Goal: Book appointment/travel/reservation

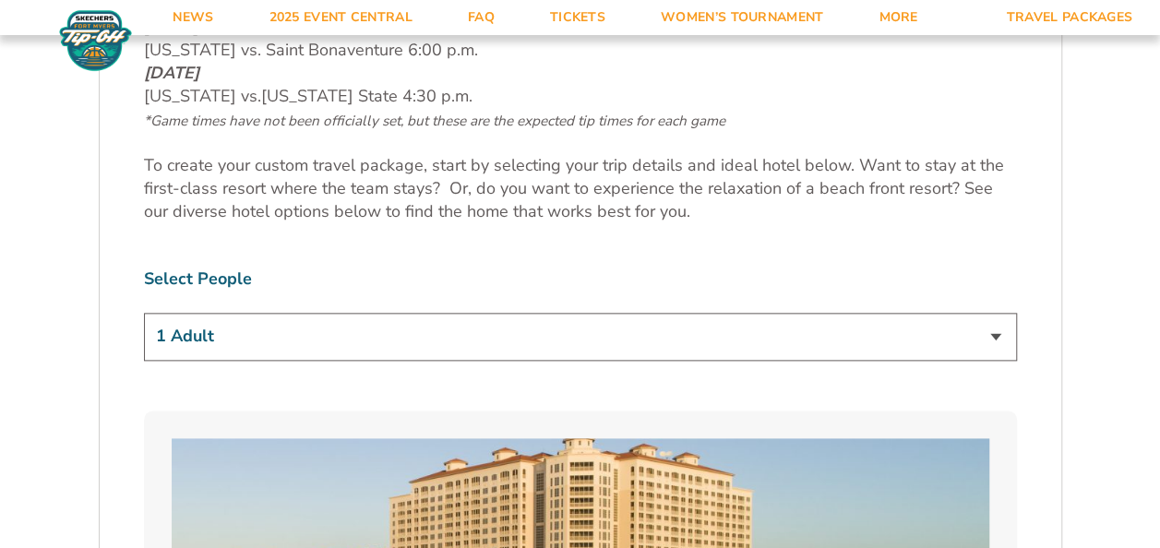
scroll to position [1015, 0]
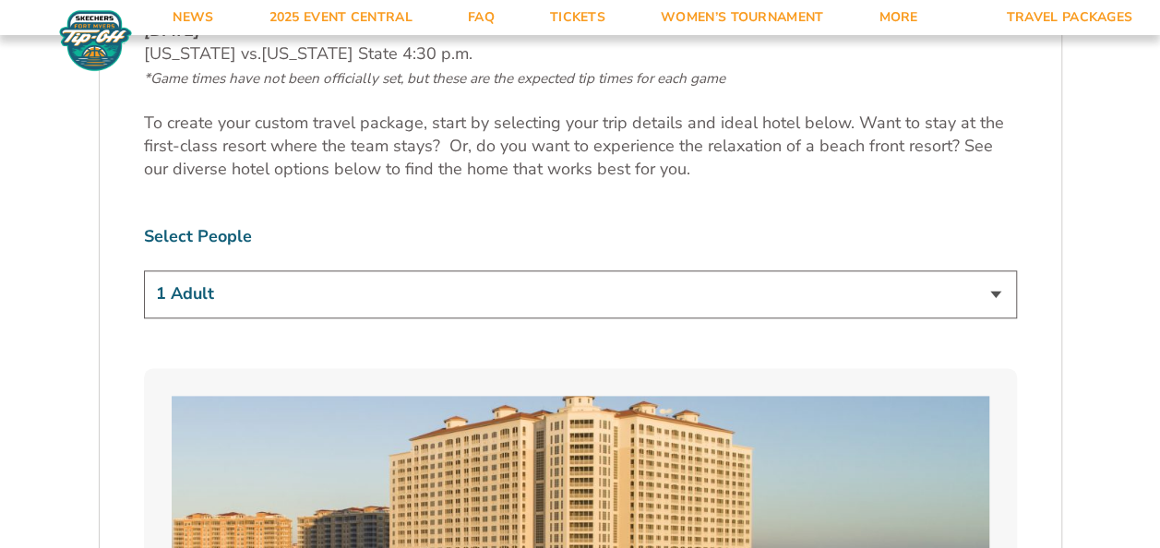
drag, startPoint x: 463, startPoint y: 281, endPoint x: 448, endPoint y: 312, distance: 35.1
click at [463, 281] on select "1 Adult 2 Adults 3 Adults 4 Adults 2 Adults + 1 Child 2 Adults + 2 Children 2 A…" at bounding box center [580, 293] width 873 height 47
select select "2 Adults"
click at [144, 270] on select "1 Adult 2 Adults 3 Adults 4 Adults 2 Adults + 1 Child 2 Adults + 2 Children 2 A…" at bounding box center [580, 293] width 873 height 47
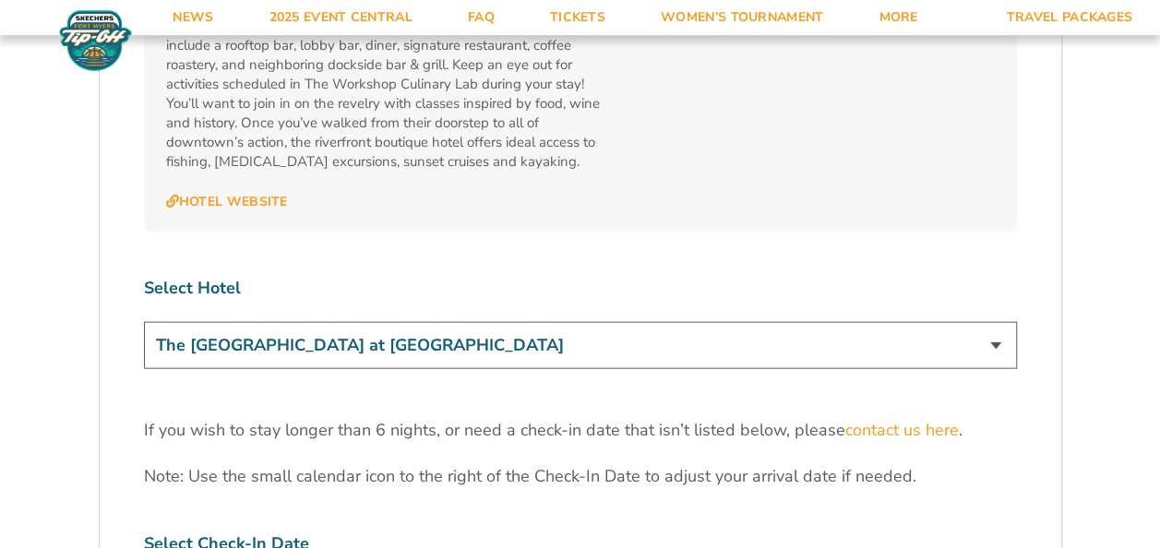
scroll to position [5722, 0]
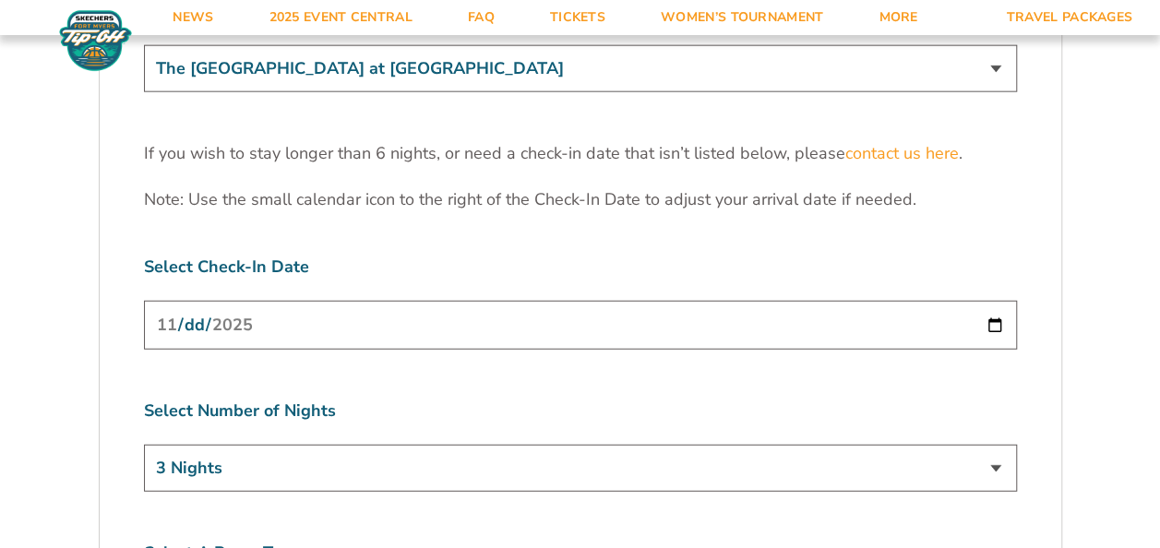
click at [415, 301] on input "[DATE]" at bounding box center [580, 325] width 873 height 49
click at [995, 301] on input "[DATE]" at bounding box center [580, 325] width 873 height 49
type input "[DATE]"
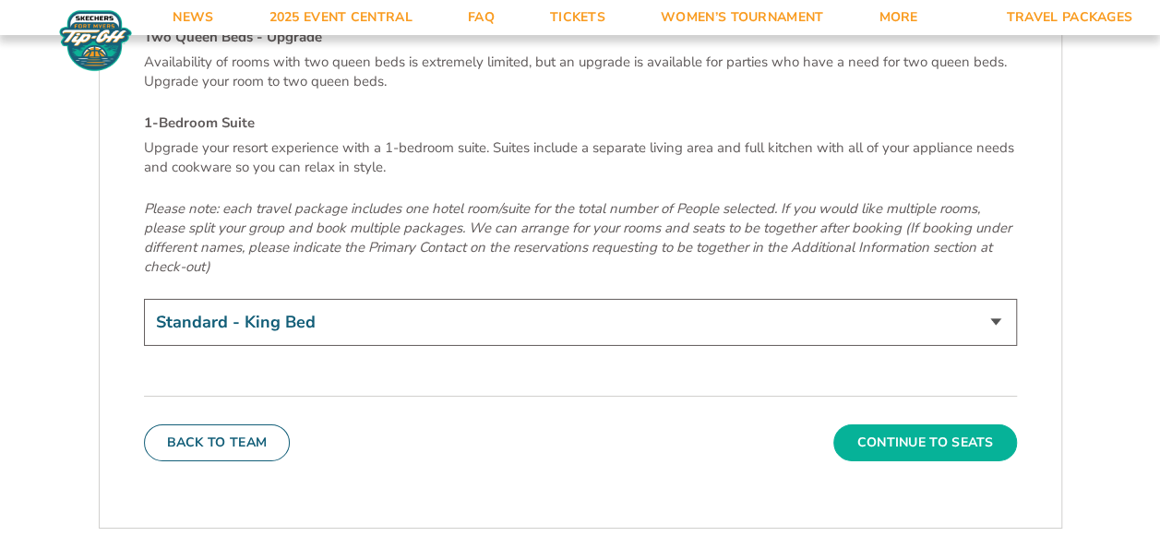
click at [877, 425] on button "Continue To Seats" at bounding box center [924, 443] width 183 height 37
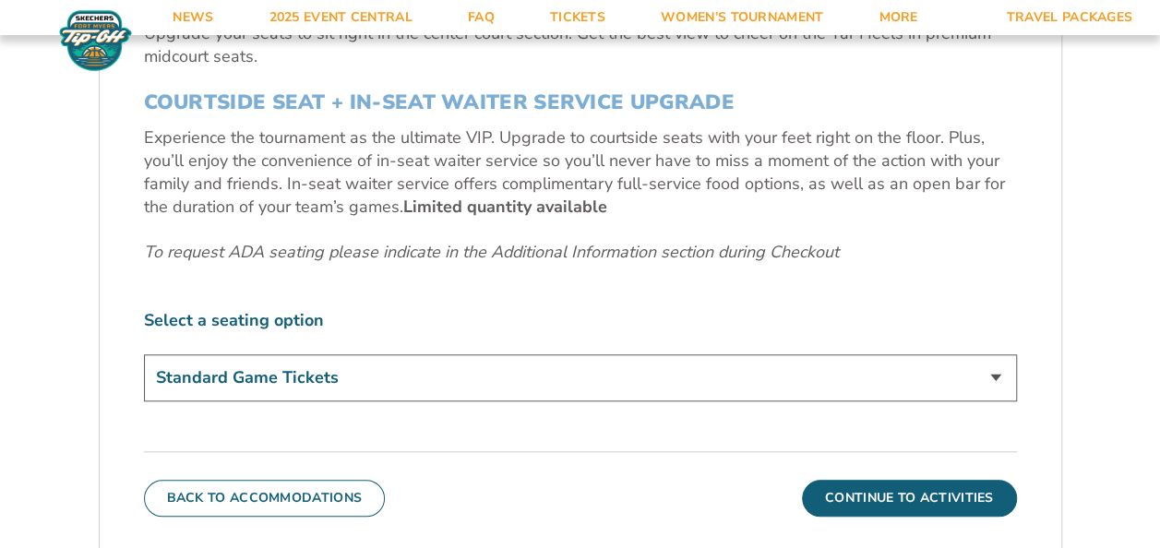
scroll to position [812, 0]
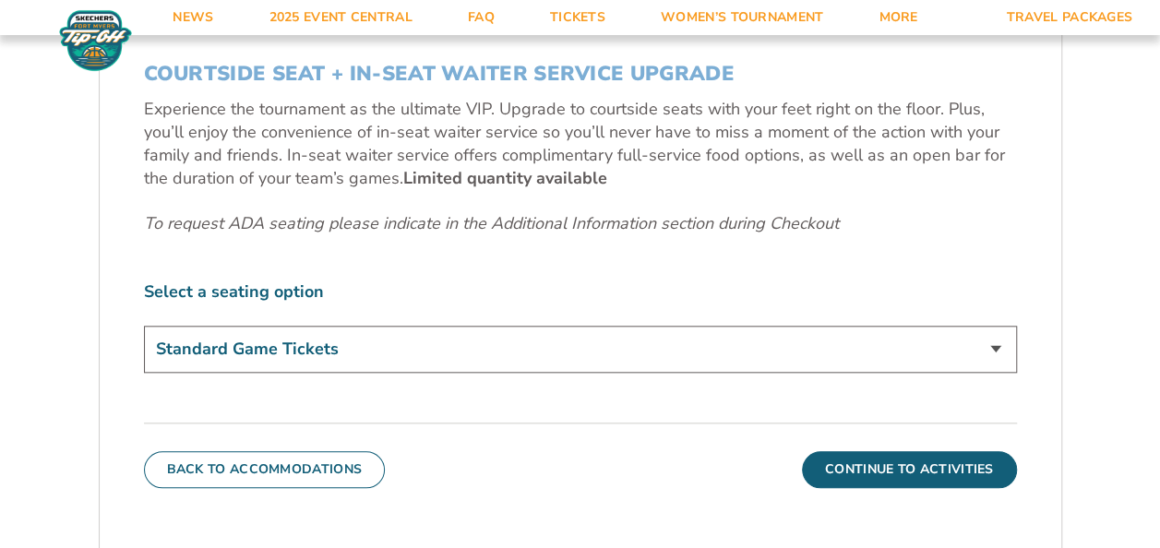
click at [603, 354] on select "Standard Game Tickets Midcourt Seat Upgrade (+$140 per person) Courtside Seat +…" at bounding box center [580, 349] width 873 height 47
click at [144, 326] on select "Standard Game Tickets Midcourt Seat Upgrade (+$140 per person) Courtside Seat +…" at bounding box center [580, 349] width 873 height 47
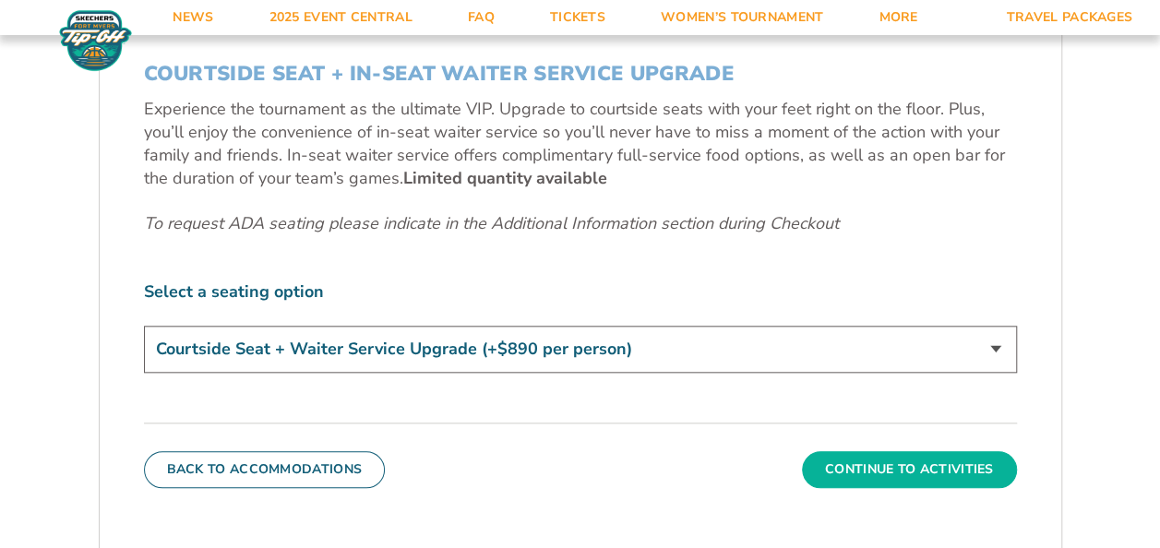
click at [860, 461] on button "Continue To Activities" at bounding box center [909, 469] width 215 height 37
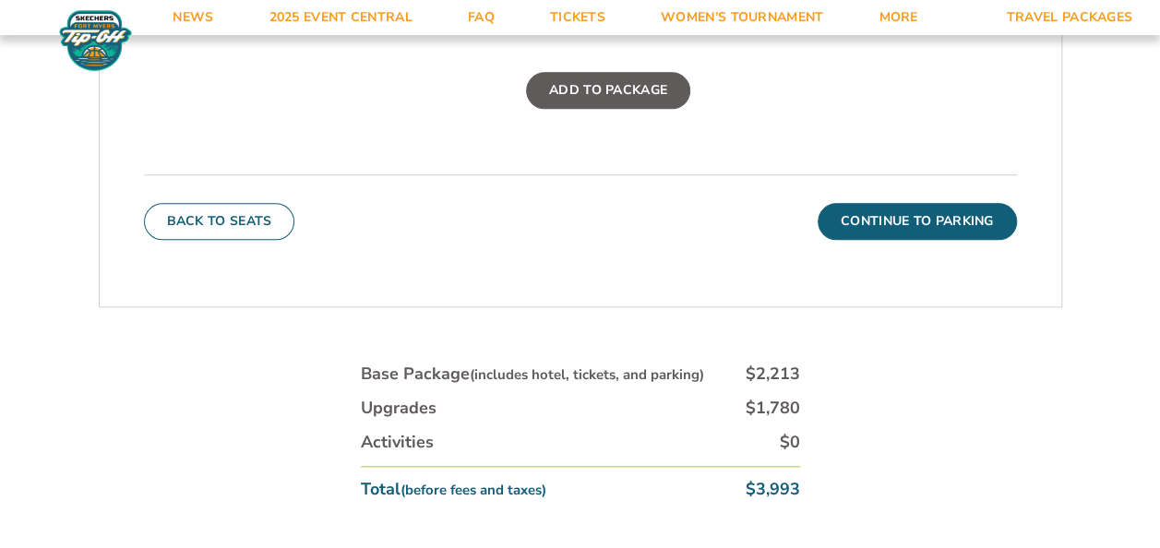
scroll to position [904, 0]
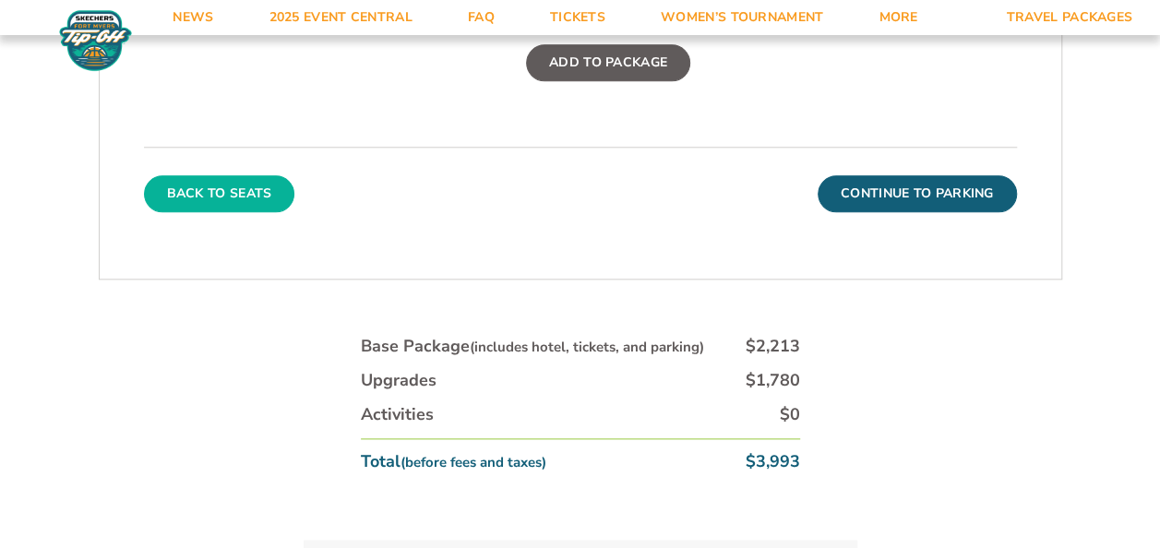
click at [229, 184] on button "Back To Seats" at bounding box center [219, 193] width 151 height 37
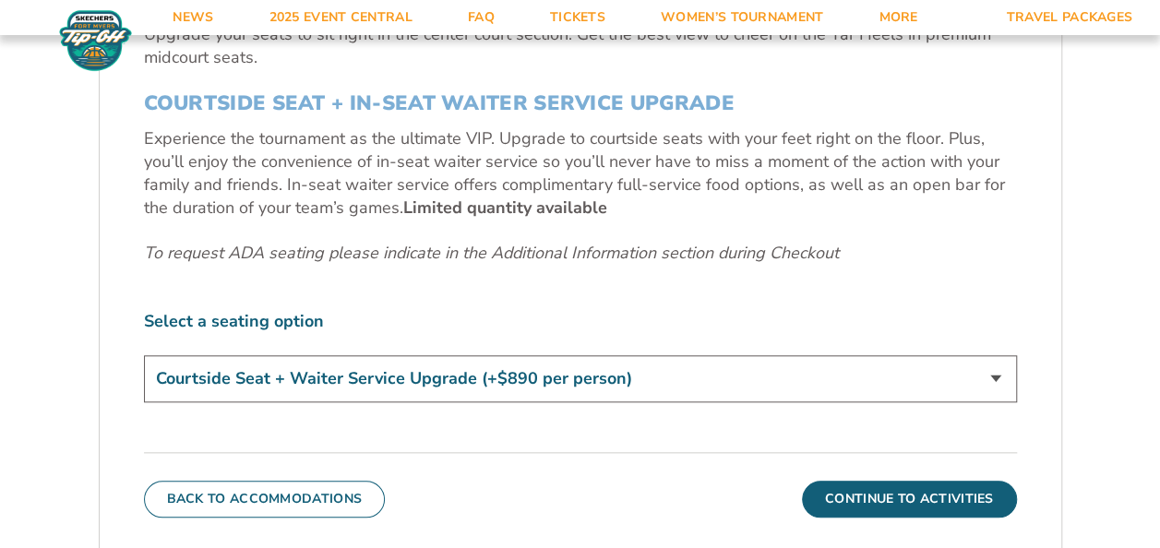
scroll to position [812, 0]
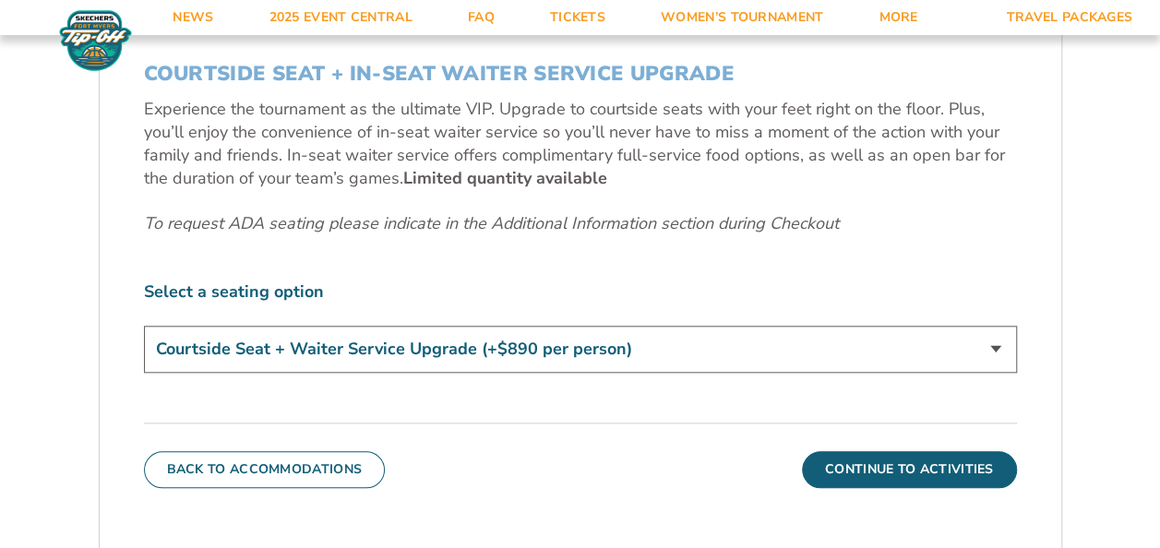
click at [543, 347] on select "Standard Game Tickets Midcourt Seat Upgrade (+$140 per person) Courtside Seat +…" at bounding box center [580, 349] width 873 height 47
select select "Midcourt Seat Upgrade"
click at [144, 326] on select "Standard Game Tickets Midcourt Seat Upgrade (+$140 per person) Courtside Seat +…" at bounding box center [580, 349] width 873 height 47
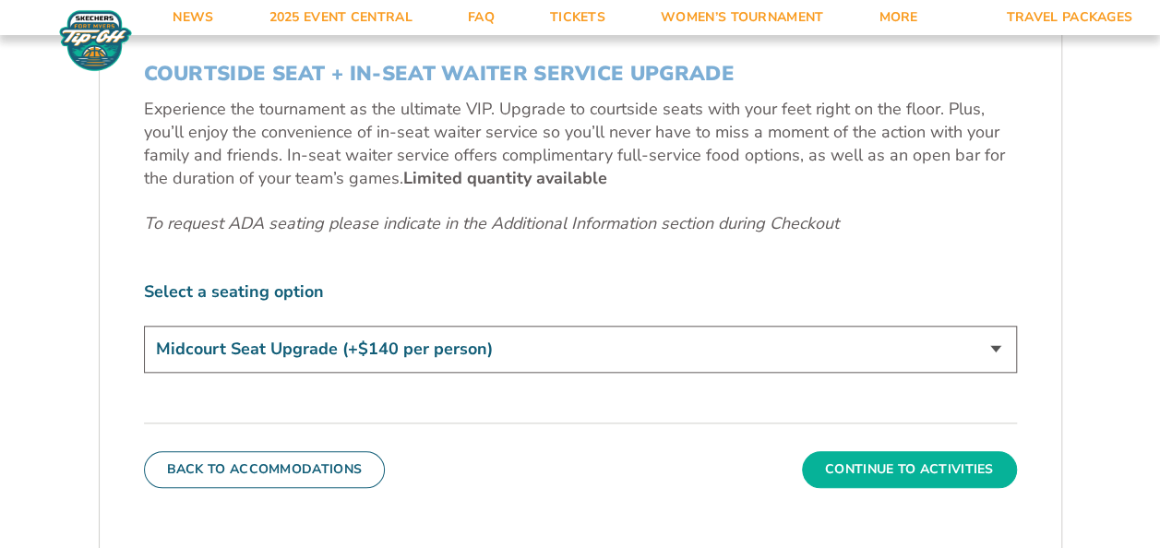
click at [917, 471] on button "Continue To Activities" at bounding box center [909, 469] width 215 height 37
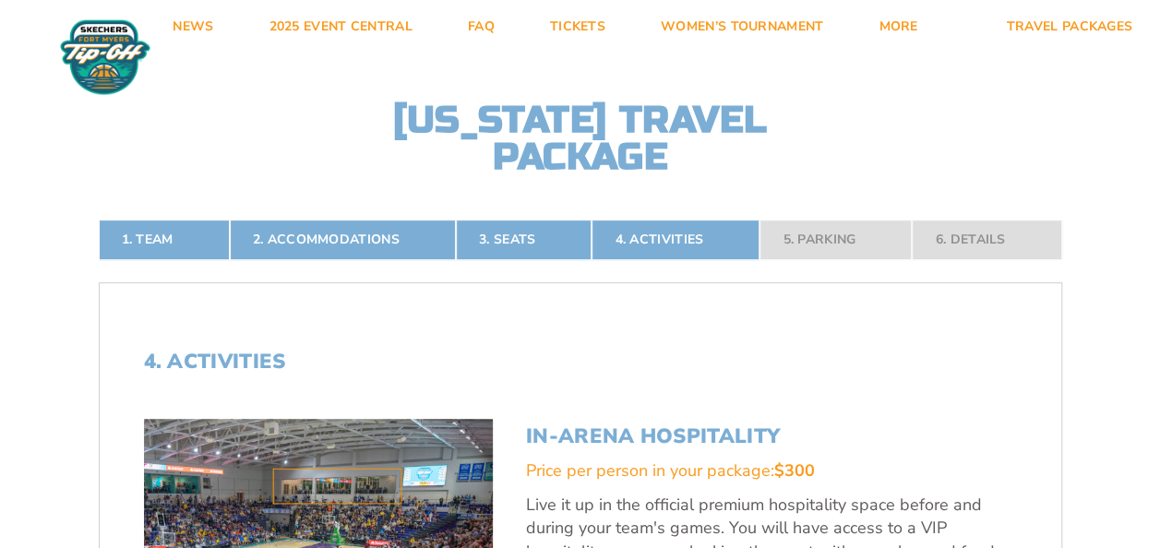
scroll to position [0, 0]
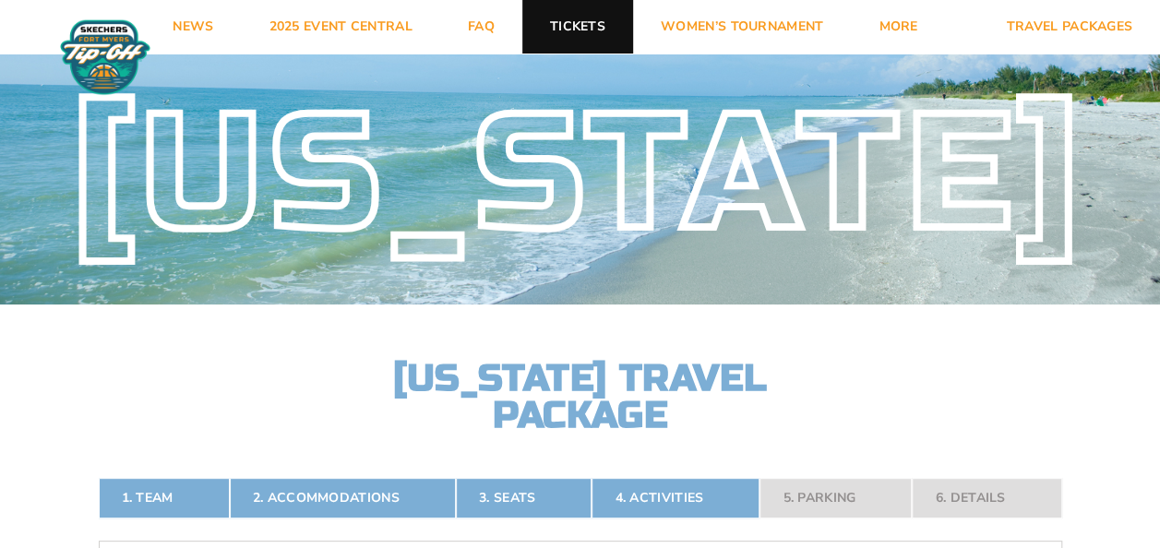
drag, startPoint x: 559, startPoint y: 24, endPoint x: 567, endPoint y: 33, distance: 11.8
click at [559, 24] on link "Tickets" at bounding box center [577, 27] width 111 height 54
